Goal: Task Accomplishment & Management: Manage account settings

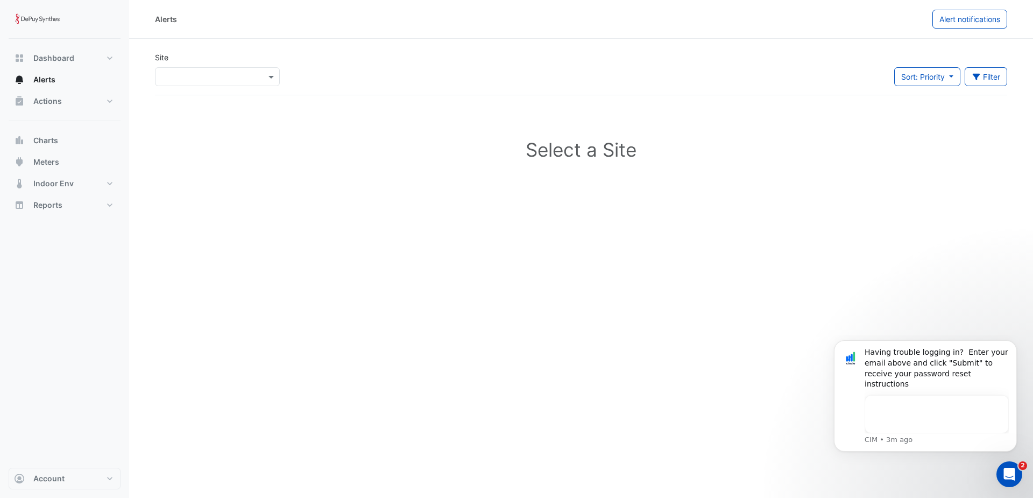
click at [594, 148] on h1 "Select a Site" at bounding box center [581, 149] width 818 height 23
click at [269, 77] on span at bounding box center [272, 76] width 13 height 11
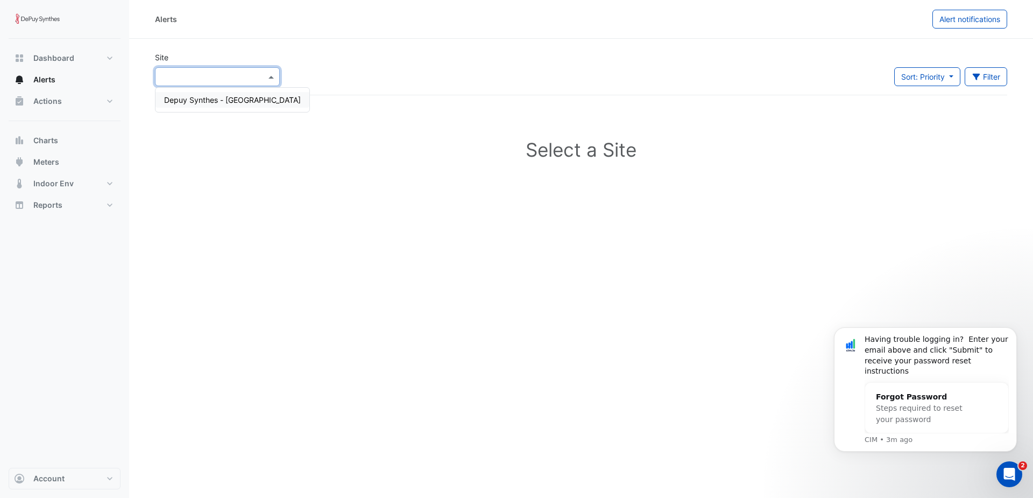
click at [221, 99] on span "Depuy Synthes - Warsaw" at bounding box center [232, 99] width 137 height 9
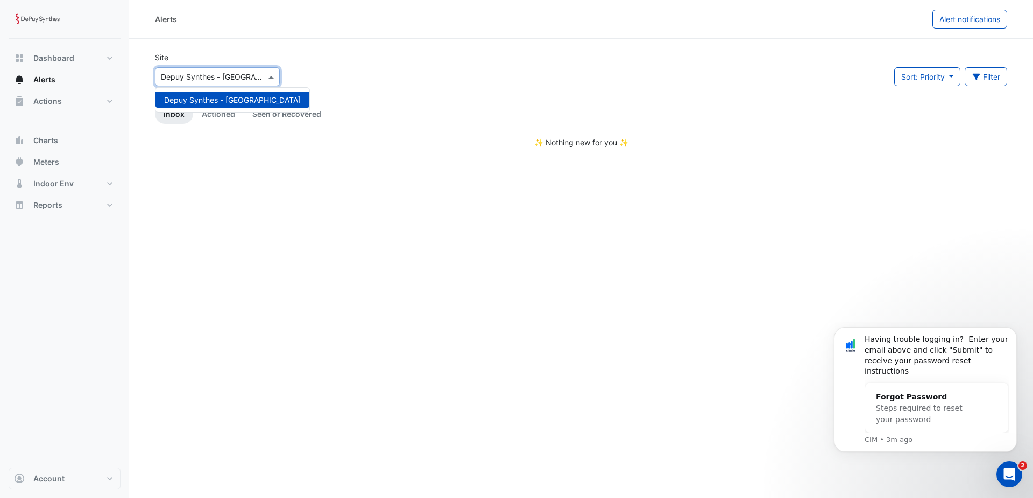
click at [270, 78] on span at bounding box center [272, 76] width 13 height 11
click at [270, 77] on span at bounding box center [272, 76] width 13 height 11
click at [89, 59] on button "Dashboard" at bounding box center [65, 58] width 112 height 22
select select "***"
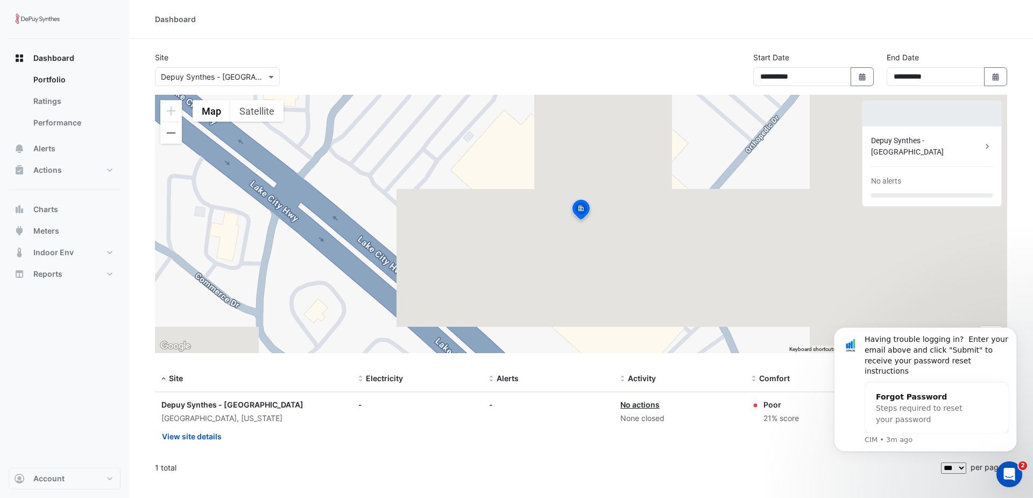
click at [206, 77] on input "text" at bounding box center [206, 77] width 91 height 11
click at [202, 76] on input "text" at bounding box center [206, 77] width 91 height 11
click at [437, 60] on div "**********" at bounding box center [581, 73] width 865 height 43
click at [1015, 334] on icon "Dismiss notification" at bounding box center [1014, 331] width 6 height 6
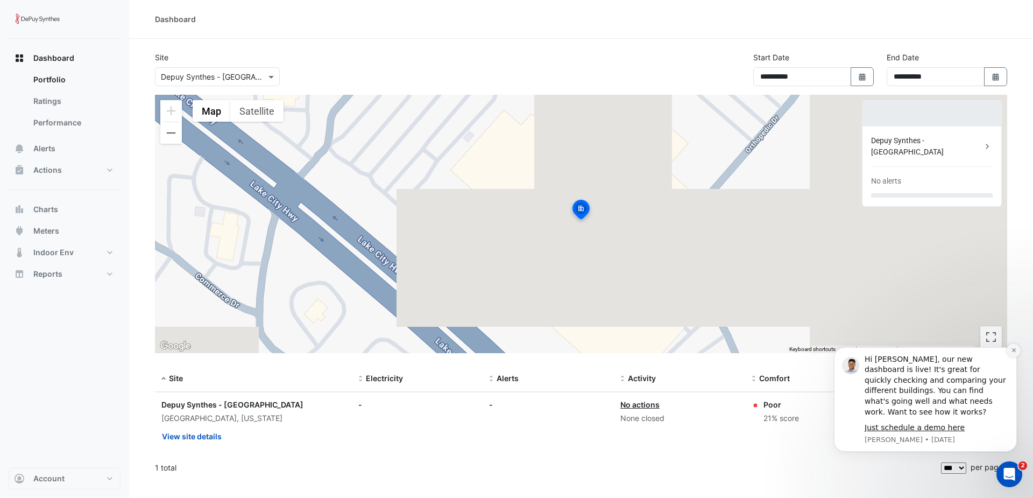
click at [1014, 353] on icon "Dismiss notification" at bounding box center [1014, 350] width 6 height 6
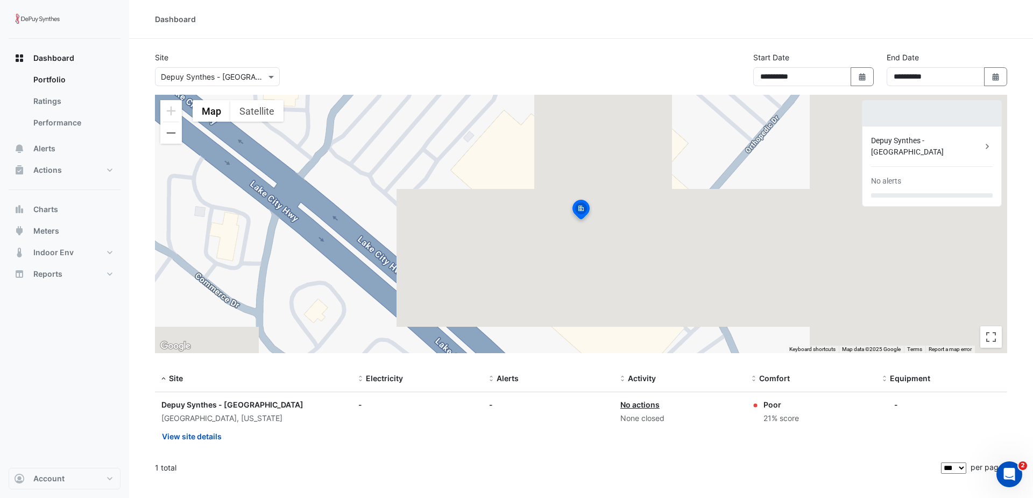
click at [1012, 475] on icon "Open Intercom Messenger" at bounding box center [1010, 474] width 18 height 18
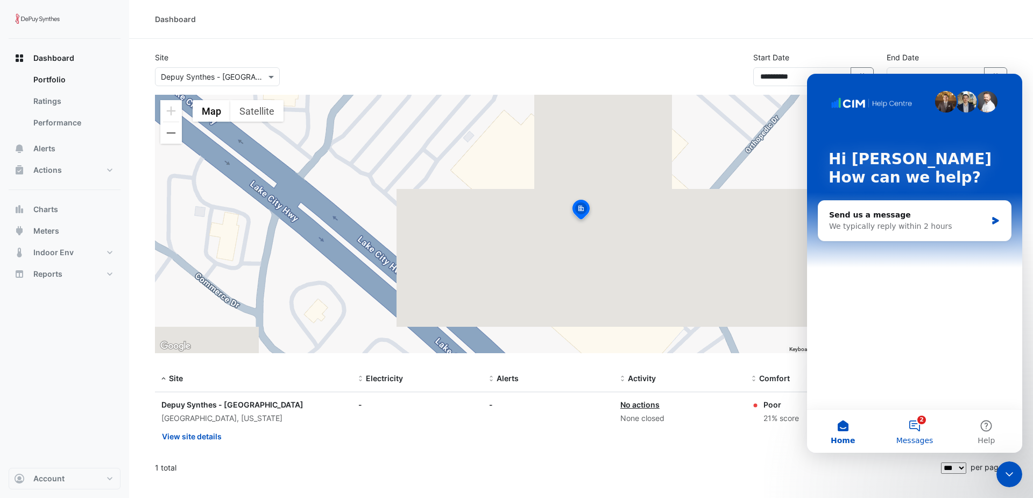
click at [921, 432] on button "2 Messages" at bounding box center [915, 430] width 72 height 43
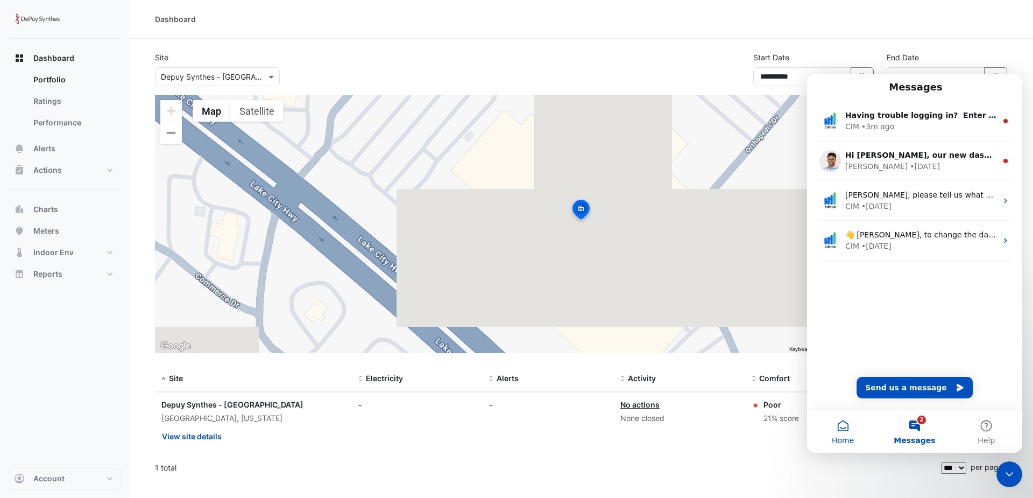
click at [844, 426] on button "Home" at bounding box center [843, 430] width 72 height 43
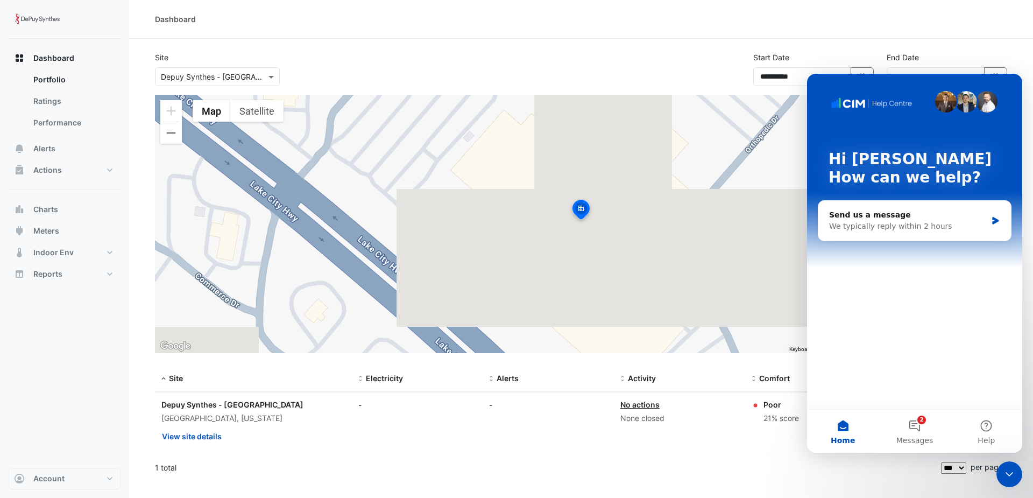
click at [1004, 470] on icon "Close Intercom Messenger" at bounding box center [1009, 474] width 13 height 13
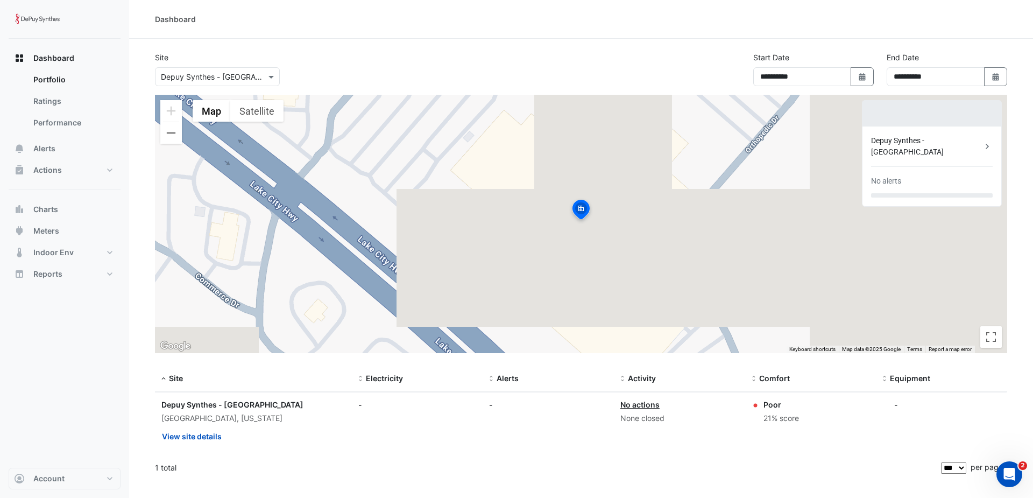
click at [1021, 475] on div "Open Intercom Messenger" at bounding box center [1010, 474] width 36 height 36
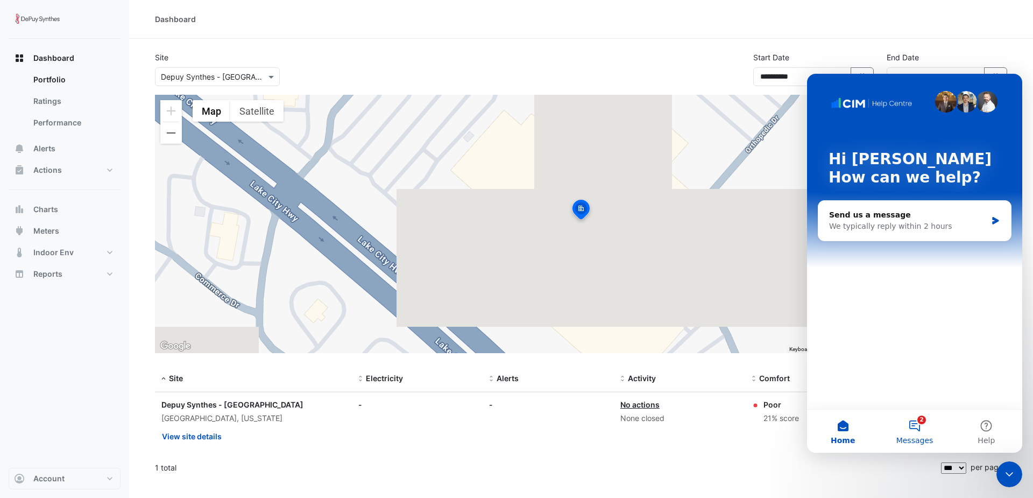
click at [925, 432] on button "2 Messages" at bounding box center [915, 430] width 72 height 43
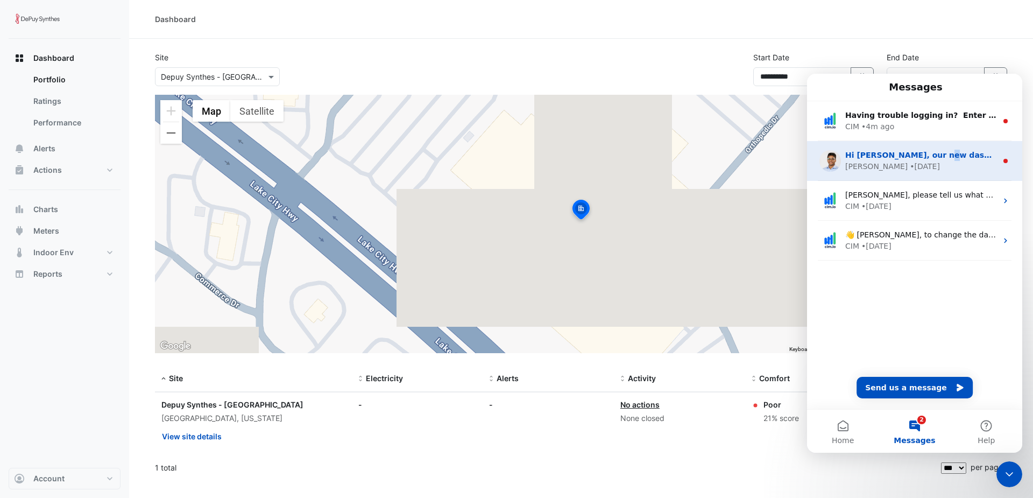
click at [933, 148] on div "Hi Aidan, our new dashboard is live! It's great for quickly checking and compar…" at bounding box center [914, 161] width 215 height 40
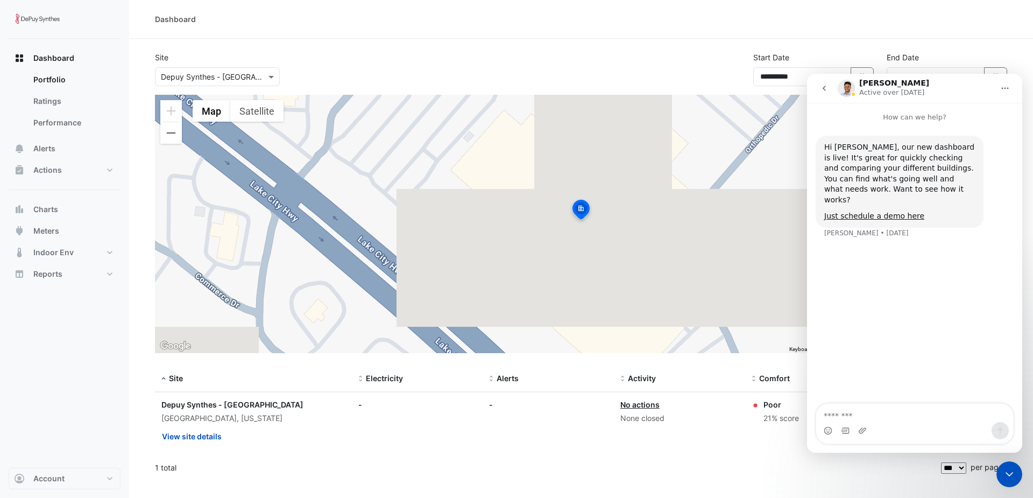
click at [1009, 472] on icon "Close Intercom Messenger" at bounding box center [1009, 474] width 13 height 13
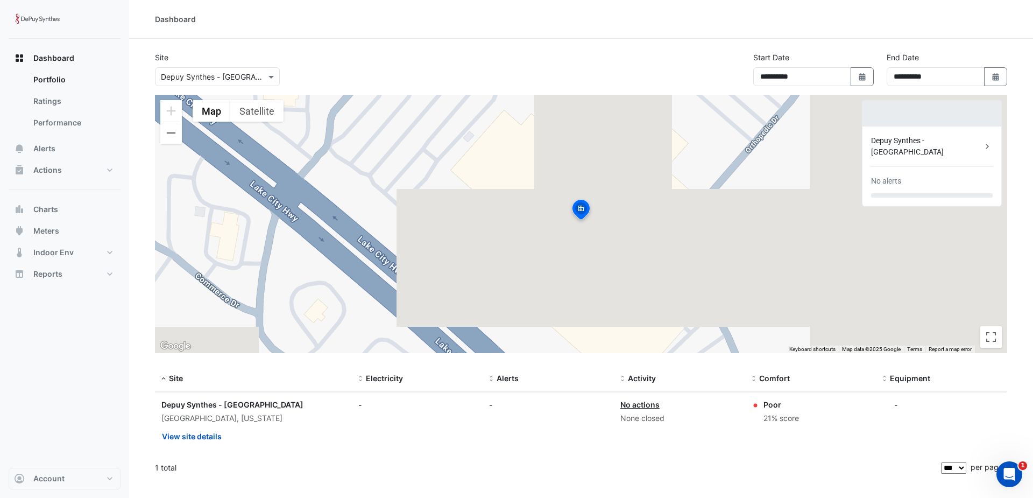
click at [1014, 470] on icon "Open Intercom Messenger" at bounding box center [1010, 474] width 18 height 18
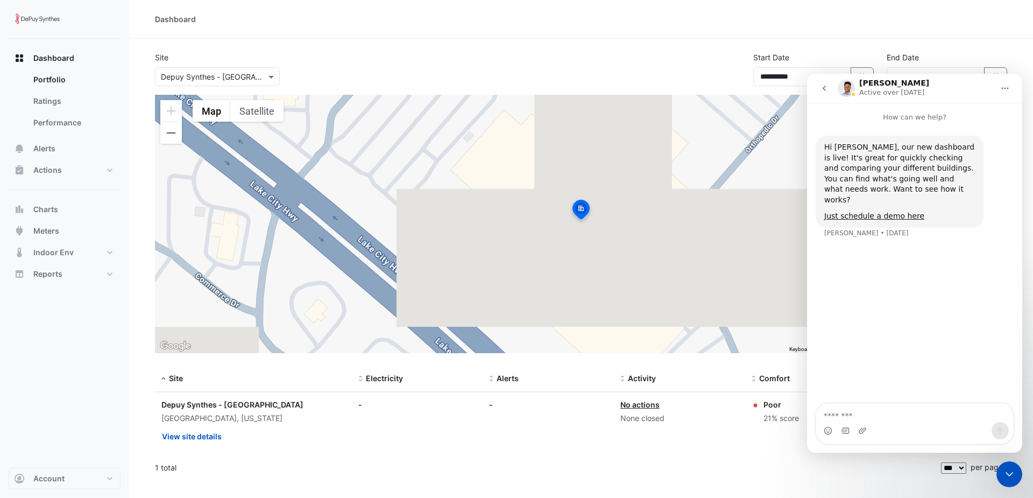
click at [825, 89] on icon "go back" at bounding box center [824, 88] width 9 height 9
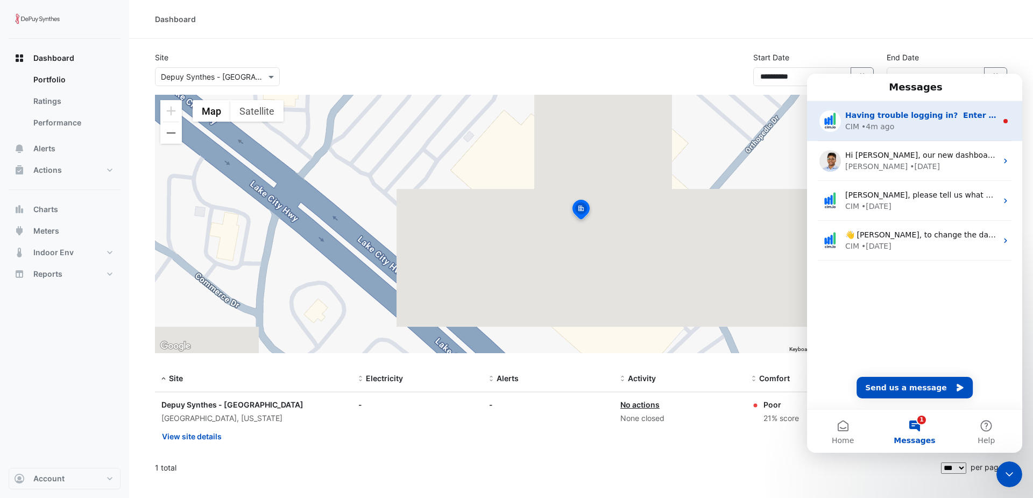
click at [906, 124] on div "CIM • 4m ago" at bounding box center [921, 126] width 152 height 11
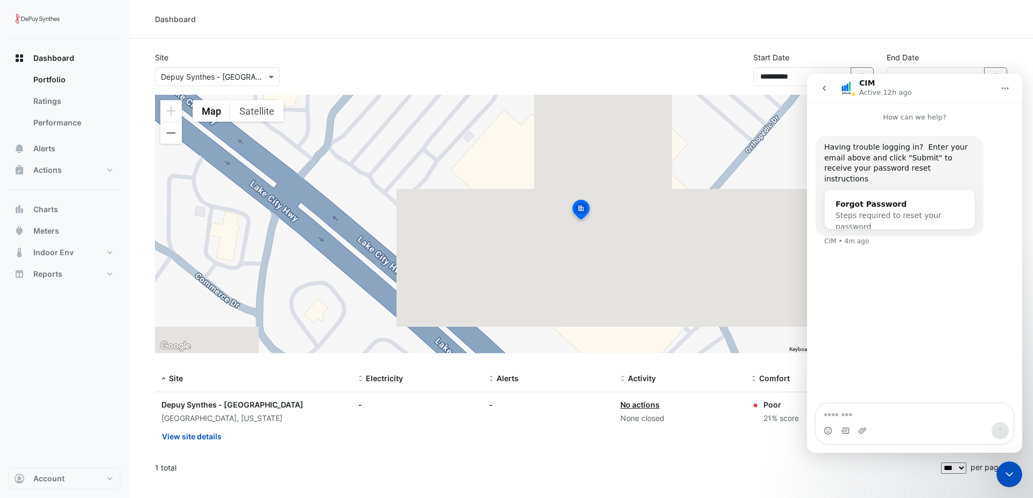
click at [821, 86] on icon "go back" at bounding box center [824, 88] width 9 height 9
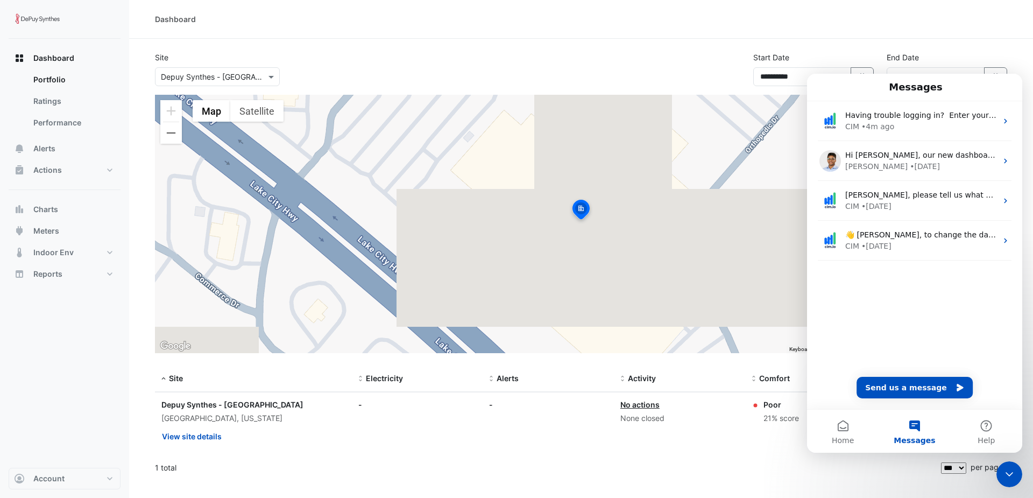
click at [1011, 467] on div "Close Intercom Messenger" at bounding box center [1010, 474] width 26 height 26
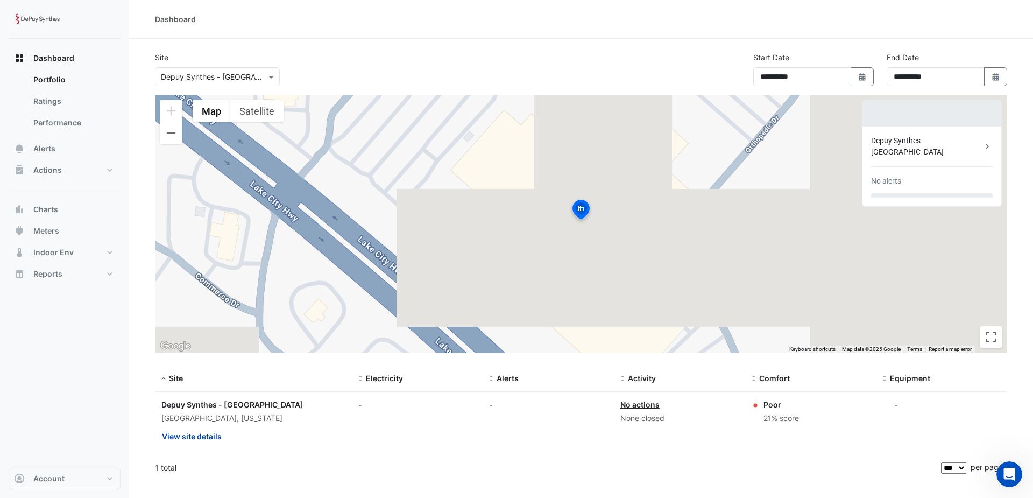
click at [207, 437] on button "View site details" at bounding box center [191, 436] width 61 height 19
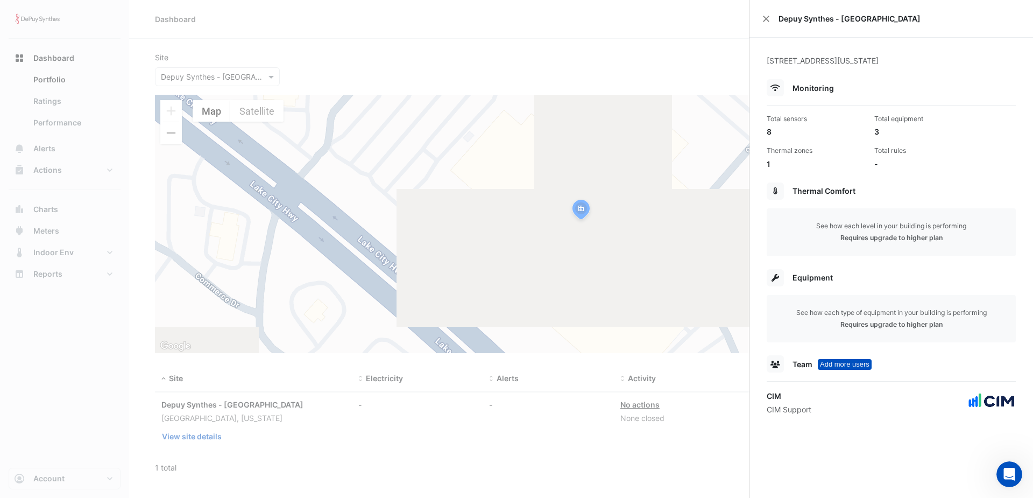
click at [605, 440] on ngb-offcanvas-backdrop at bounding box center [516, 249] width 1033 height 498
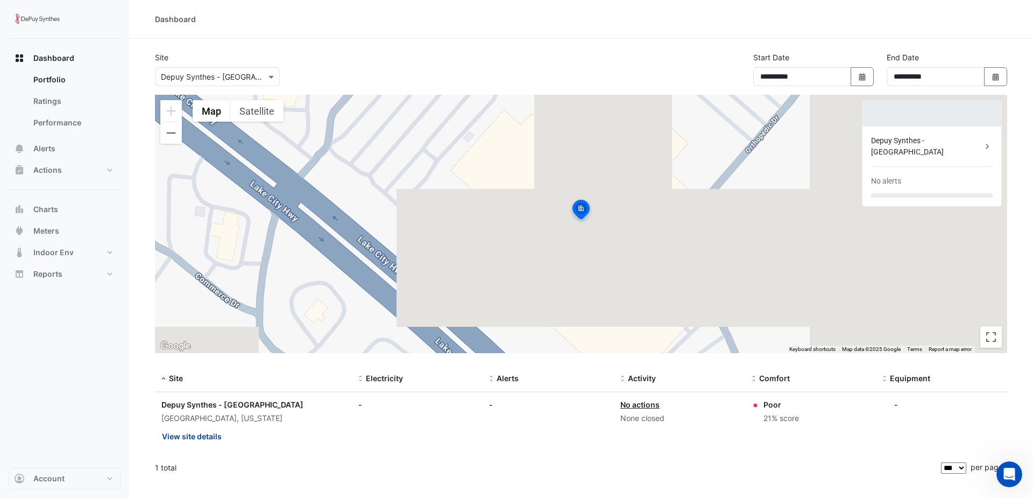
click at [215, 438] on button "View site details" at bounding box center [191, 436] width 61 height 19
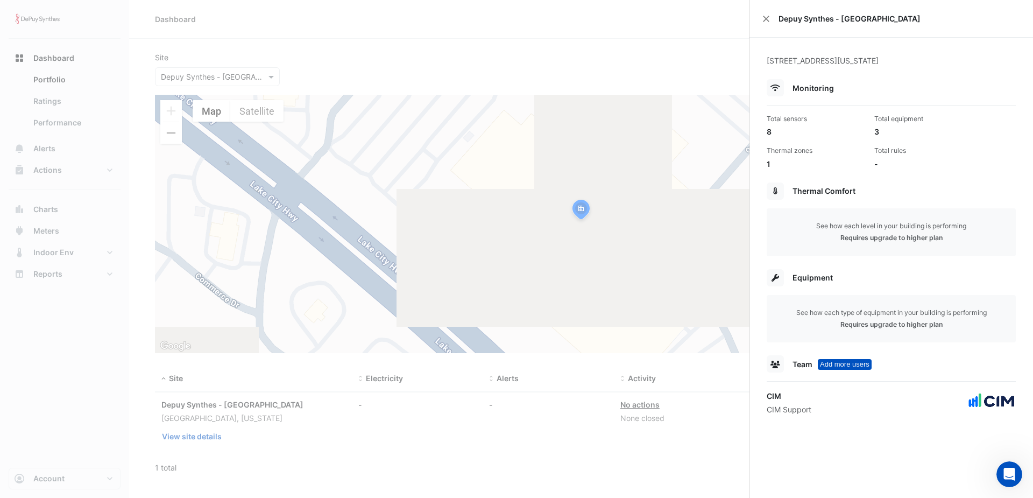
click at [479, 467] on ngb-offcanvas-backdrop at bounding box center [516, 249] width 1033 height 498
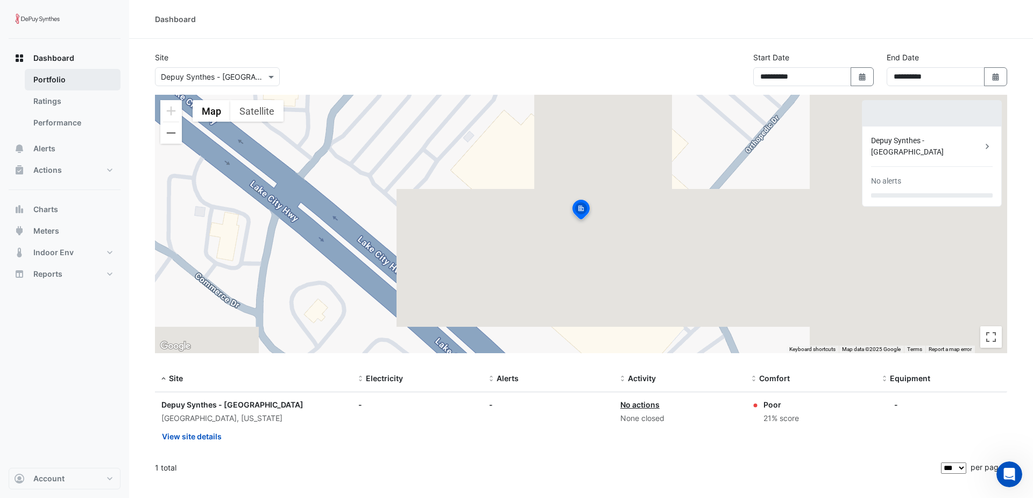
click at [59, 79] on link "Portfolio" at bounding box center [73, 80] width 96 height 22
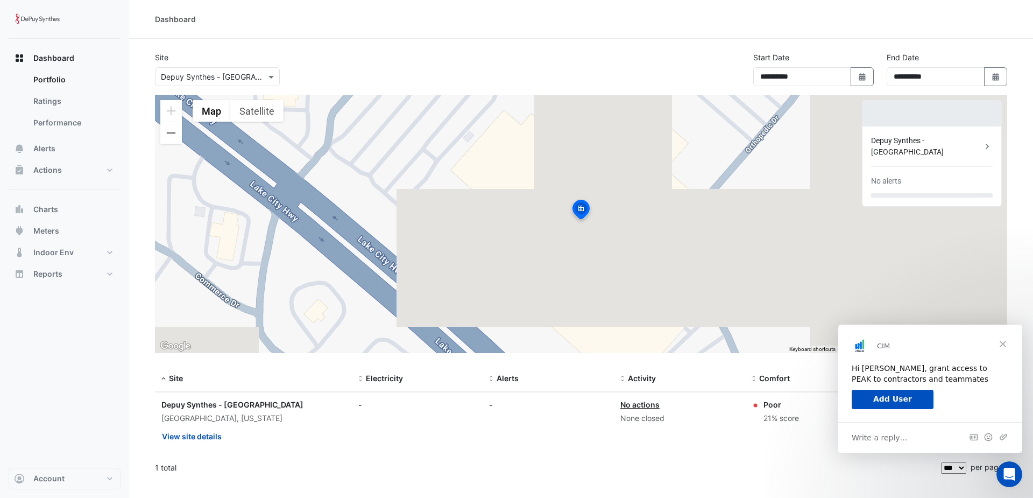
click at [1005, 344] on span "Close" at bounding box center [1003, 343] width 39 height 39
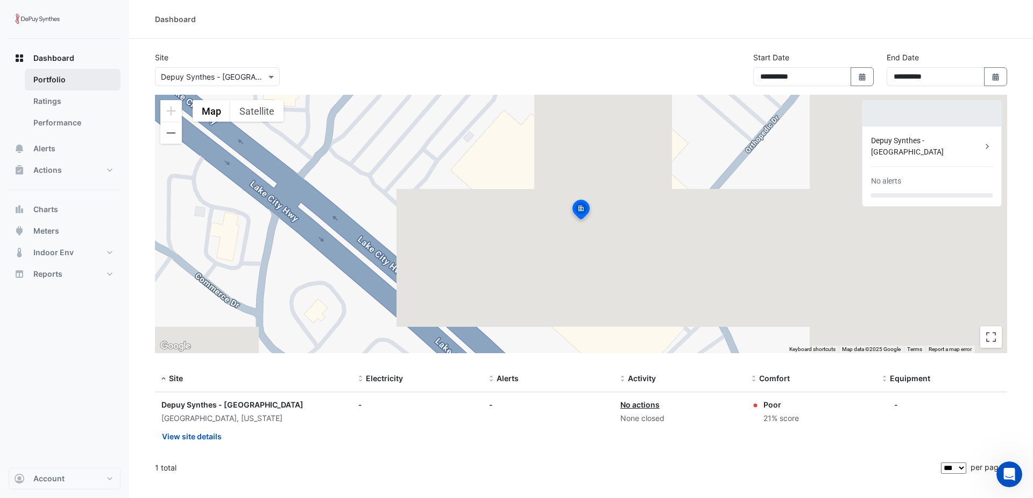
click at [55, 76] on link "Portfolio" at bounding box center [73, 80] width 96 height 22
click at [61, 122] on link "Performance" at bounding box center [73, 123] width 96 height 22
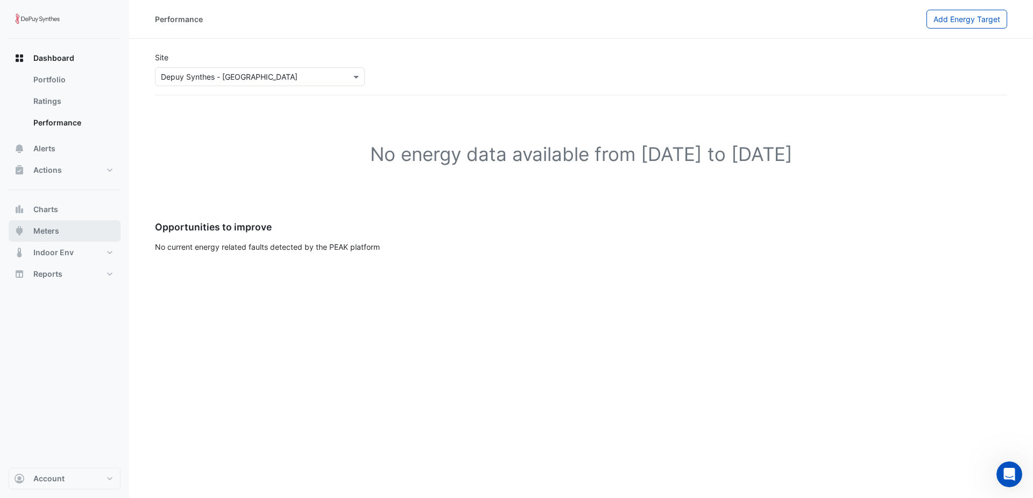
click at [79, 229] on button "Meters" at bounding box center [65, 231] width 112 height 22
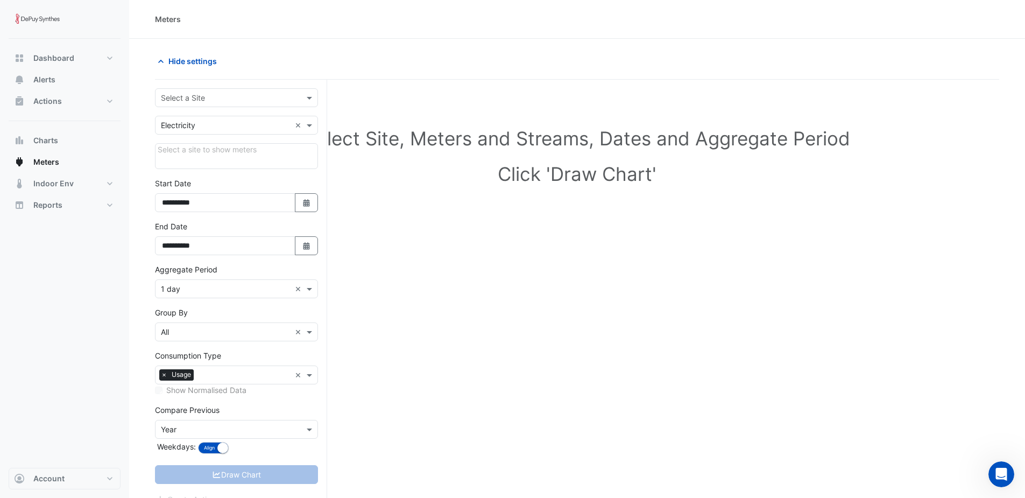
click at [251, 101] on input "text" at bounding box center [226, 98] width 130 height 11
click at [230, 119] on span "Depuy Synthes - Warsaw" at bounding box center [232, 120] width 137 height 9
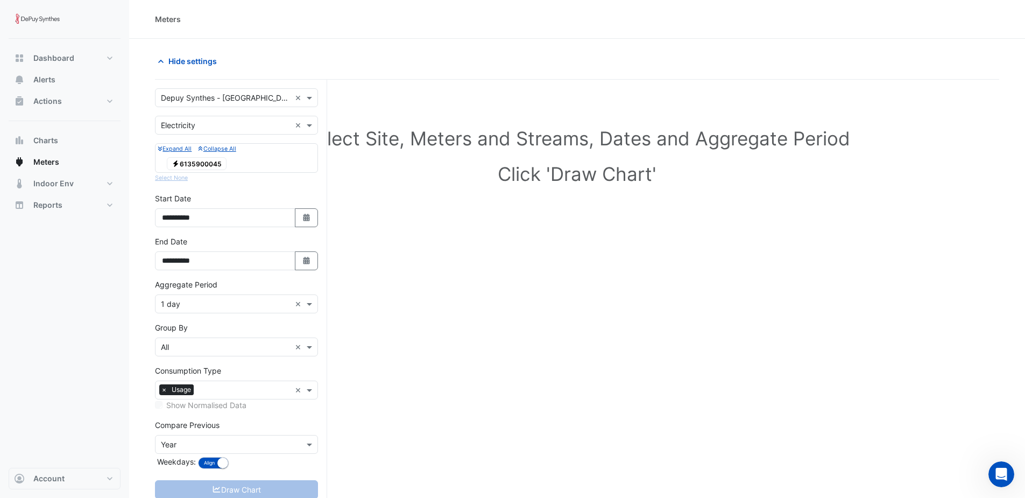
click at [209, 163] on span "Electricity 6135900045" at bounding box center [197, 163] width 60 height 13
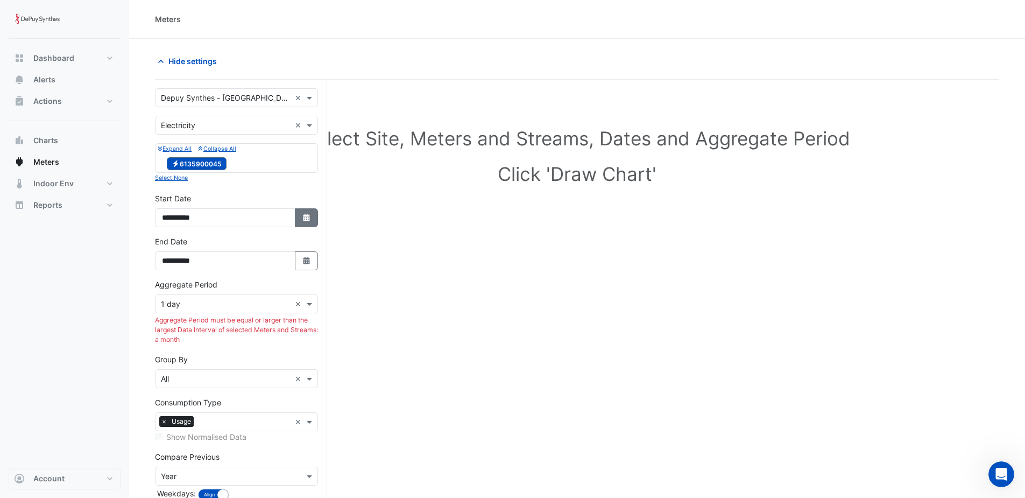
click at [301, 220] on button "Select Date" at bounding box center [307, 217] width 24 height 19
select select "*"
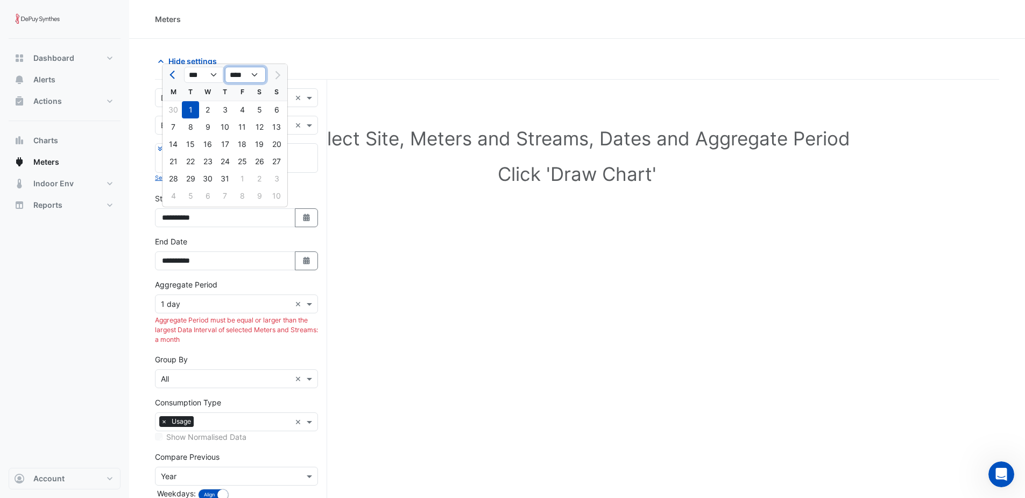
click at [255, 76] on select "**** **** **** **** **** **** **** **** **** **** ****" at bounding box center [245, 75] width 41 height 16
select select "****"
click at [225, 67] on select "**** **** **** **** **** **** **** **** **** **** ****" at bounding box center [245, 75] width 41 height 16
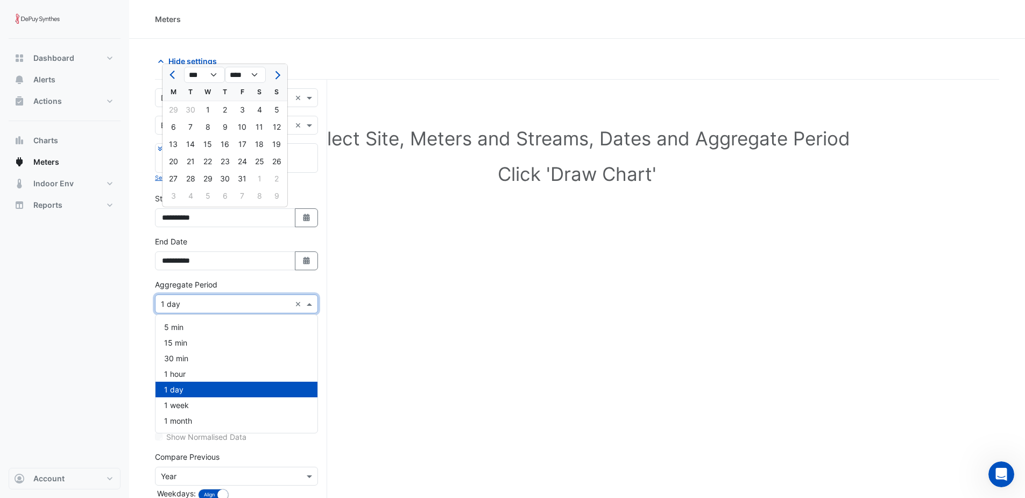
click at [309, 308] on span at bounding box center [310, 303] width 13 height 11
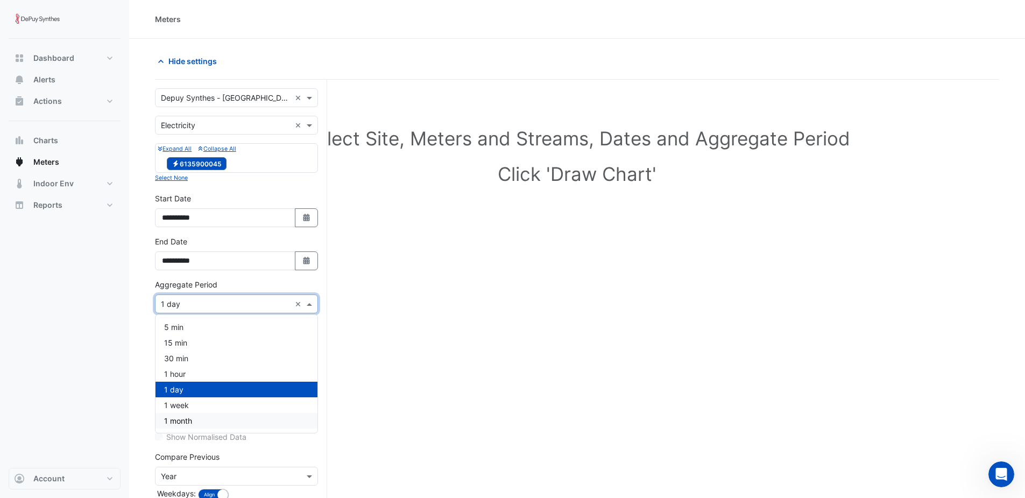
click at [257, 421] on div "1 month" at bounding box center [237, 421] width 162 height 16
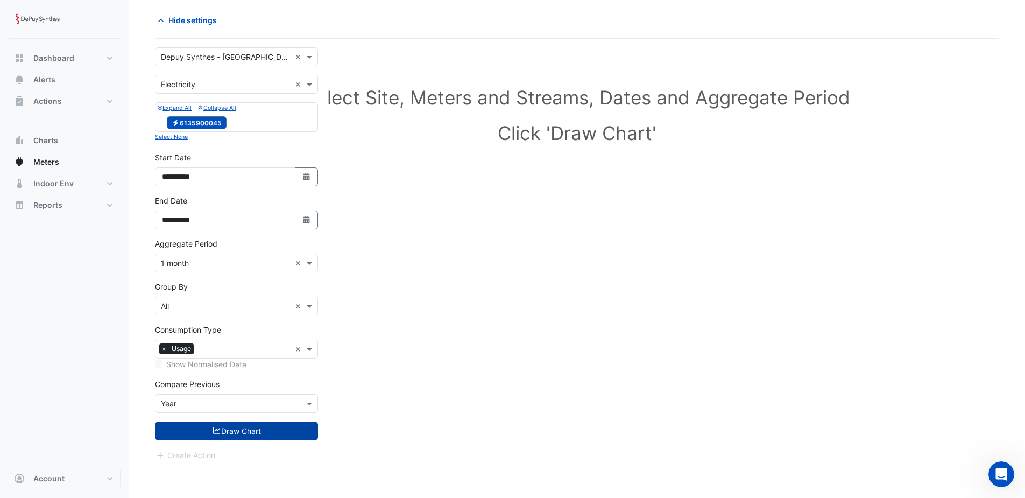
click at [221, 429] on button "Draw Chart" at bounding box center [236, 430] width 163 height 19
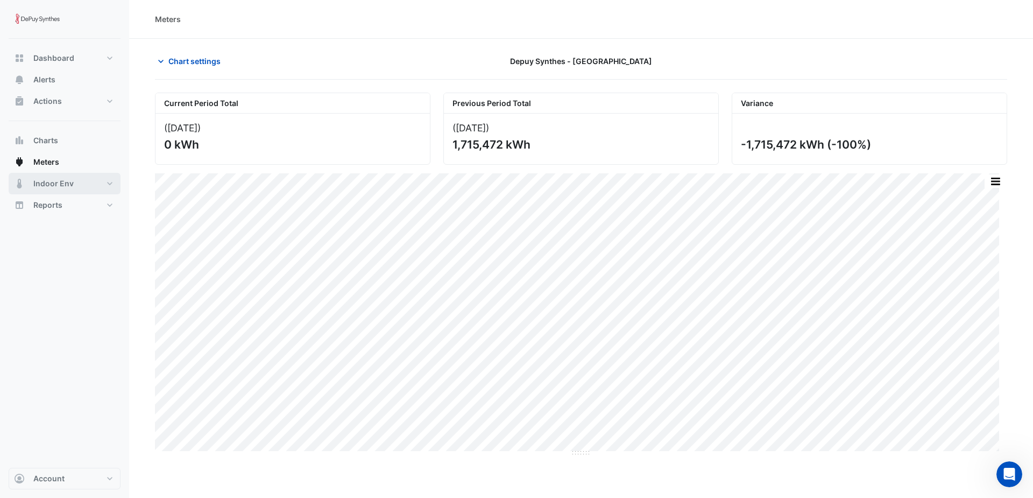
click at [70, 187] on span "Indoor Env" at bounding box center [53, 183] width 40 height 11
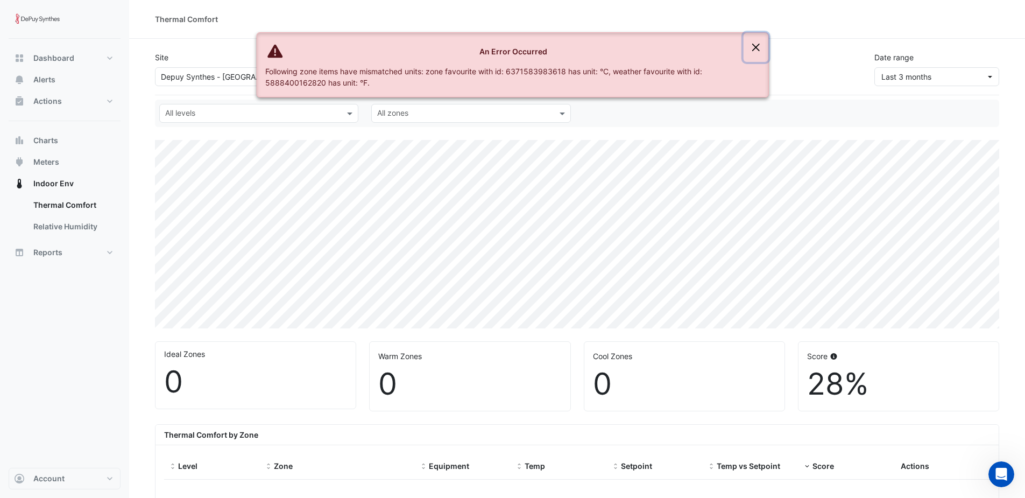
click at [761, 46] on button "Close" at bounding box center [756, 47] width 25 height 29
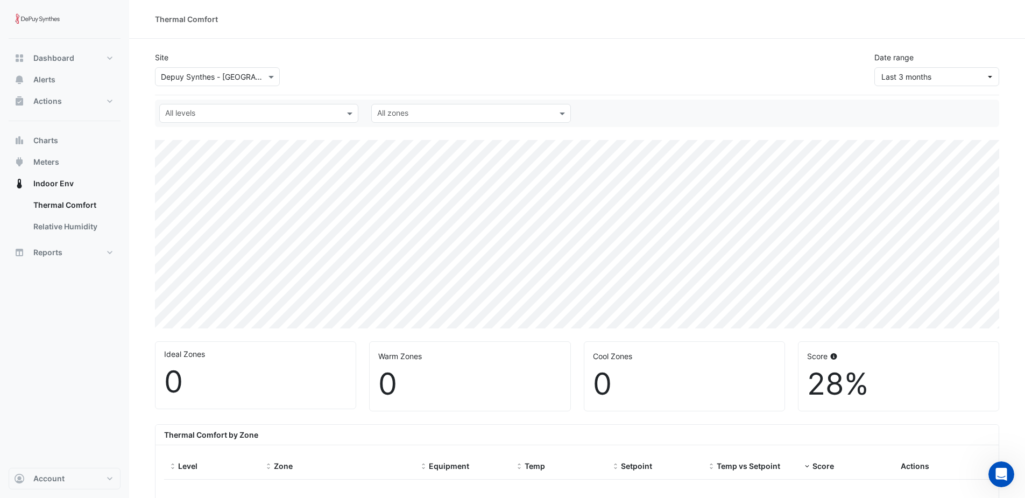
click at [52, 17] on img at bounding box center [37, 20] width 48 height 22
click at [111, 477] on button "Account" at bounding box center [65, 479] width 112 height 22
click at [56, 422] on link "Sites" at bounding box center [64, 420] width 102 height 22
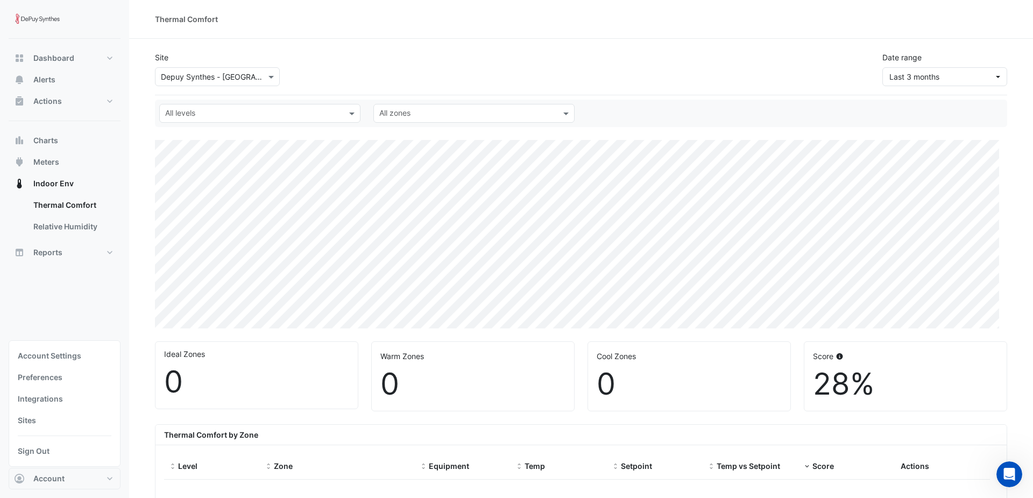
select select "***"
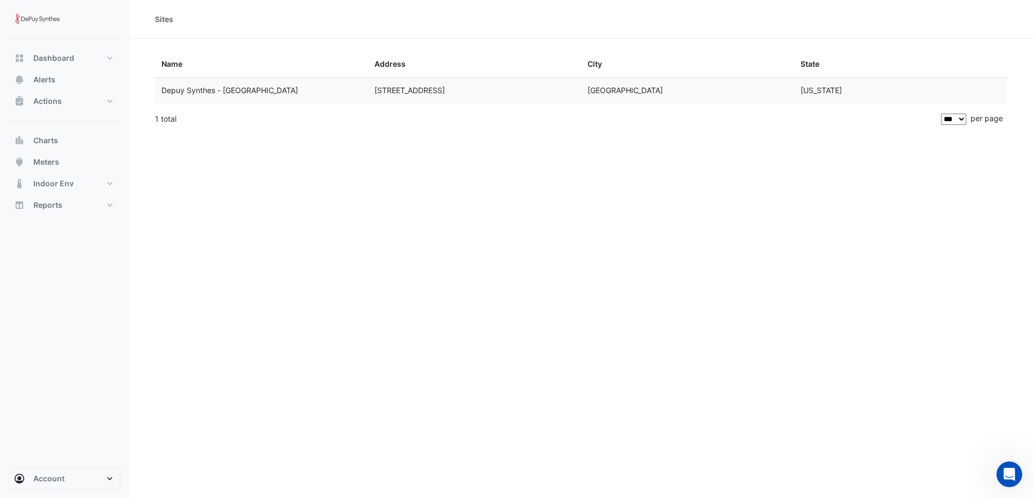
click at [273, 95] on div "Depuy Synthes - Warsaw" at bounding box center [261, 90] width 200 height 12
click at [365, 92] on datatable-body-cell "Depuy Synthes - Warsaw" at bounding box center [261, 90] width 213 height 25
click at [366, 91] on datatable-body-cell "Depuy Synthes - Warsaw" at bounding box center [261, 90] width 213 height 25
click at [93, 474] on button "Account" at bounding box center [65, 479] width 112 height 22
click at [48, 399] on link "Integrations" at bounding box center [64, 399] width 102 height 22
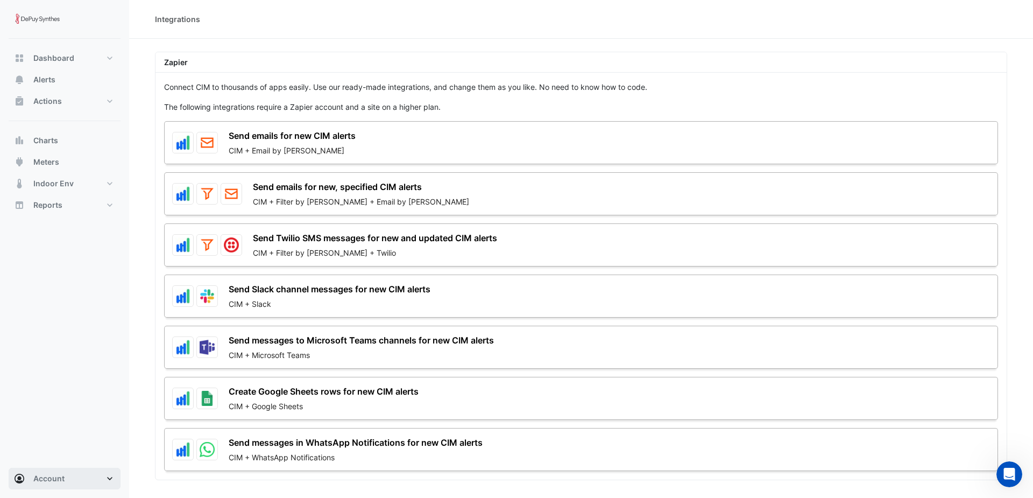
click at [104, 474] on button "Account" at bounding box center [65, 479] width 112 height 22
click at [56, 415] on link "Sites" at bounding box center [64, 420] width 102 height 22
select select "***"
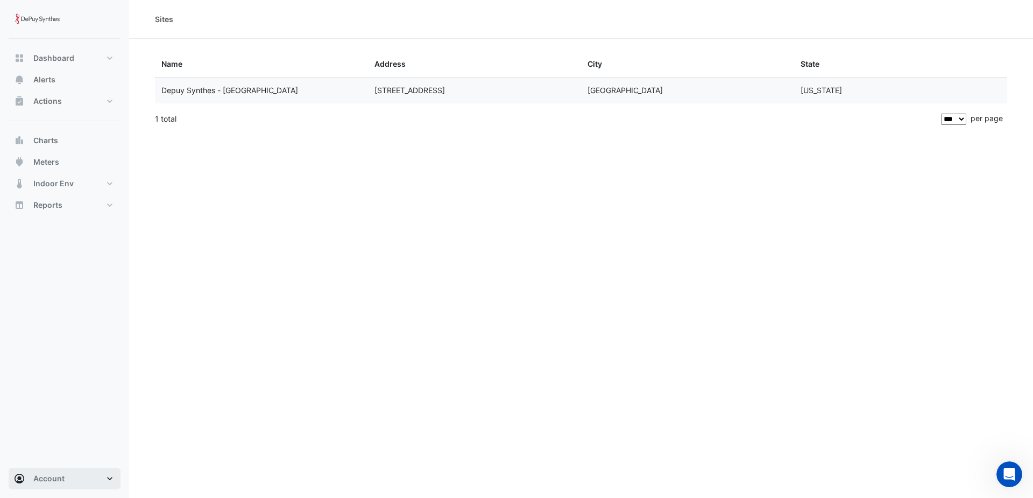
click at [83, 481] on button "Account" at bounding box center [65, 479] width 112 height 22
click at [70, 380] on link "Preferences" at bounding box center [64, 377] width 102 height 22
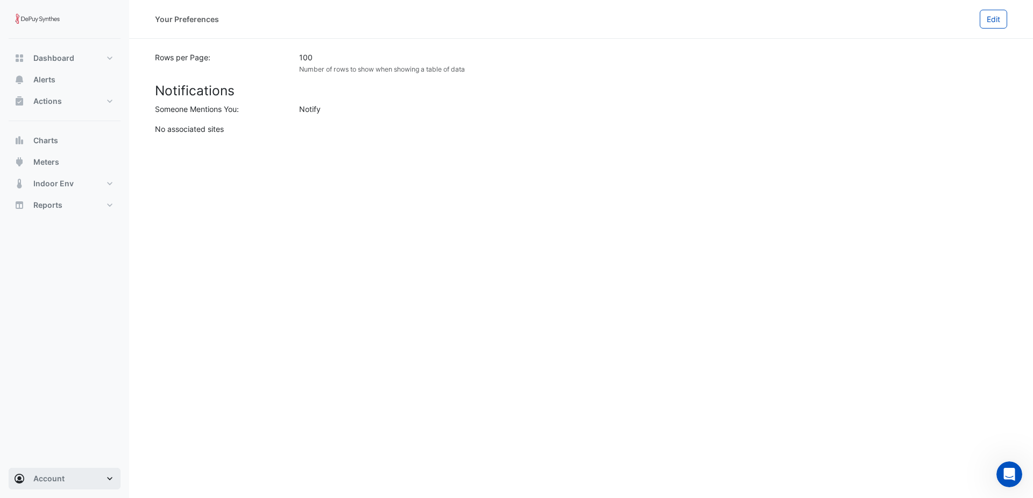
click at [91, 475] on button "Account" at bounding box center [65, 479] width 112 height 22
click at [82, 400] on link "Integrations" at bounding box center [64, 399] width 102 height 22
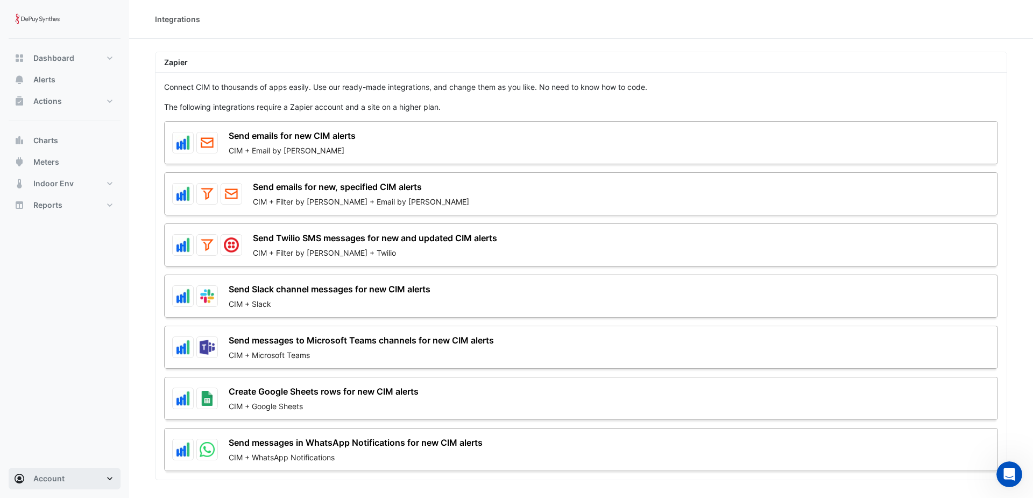
click at [82, 478] on button "Account" at bounding box center [65, 479] width 112 height 22
click at [74, 352] on link "Account Settings" at bounding box center [64, 356] width 102 height 22
